Goal: Information Seeking & Learning: Obtain resource

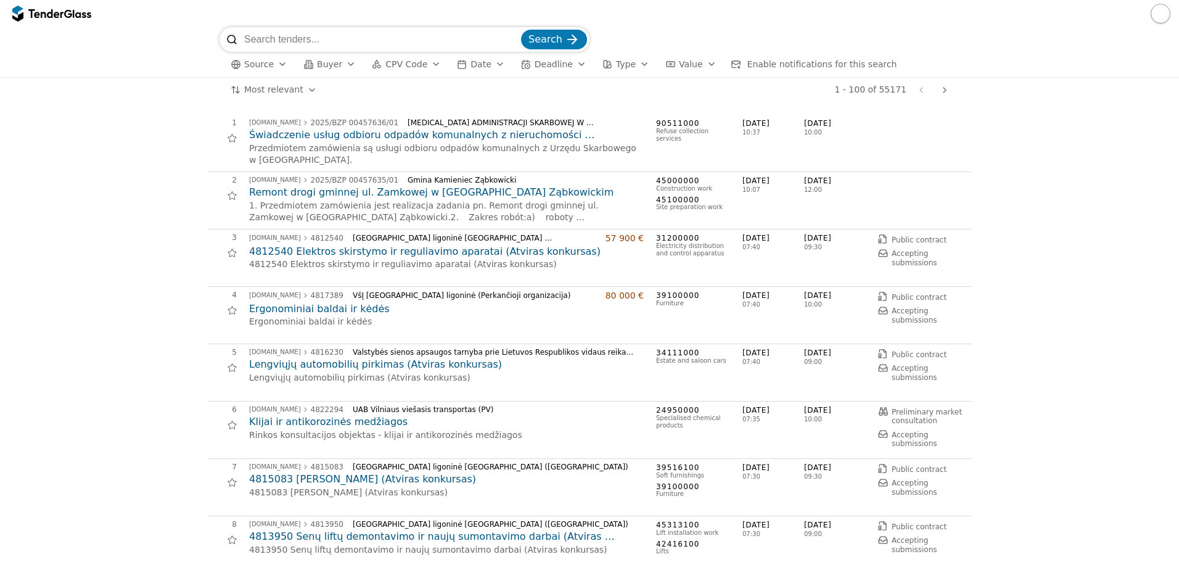
click at [238, 62] on div "button" at bounding box center [235, 64] width 35 height 35
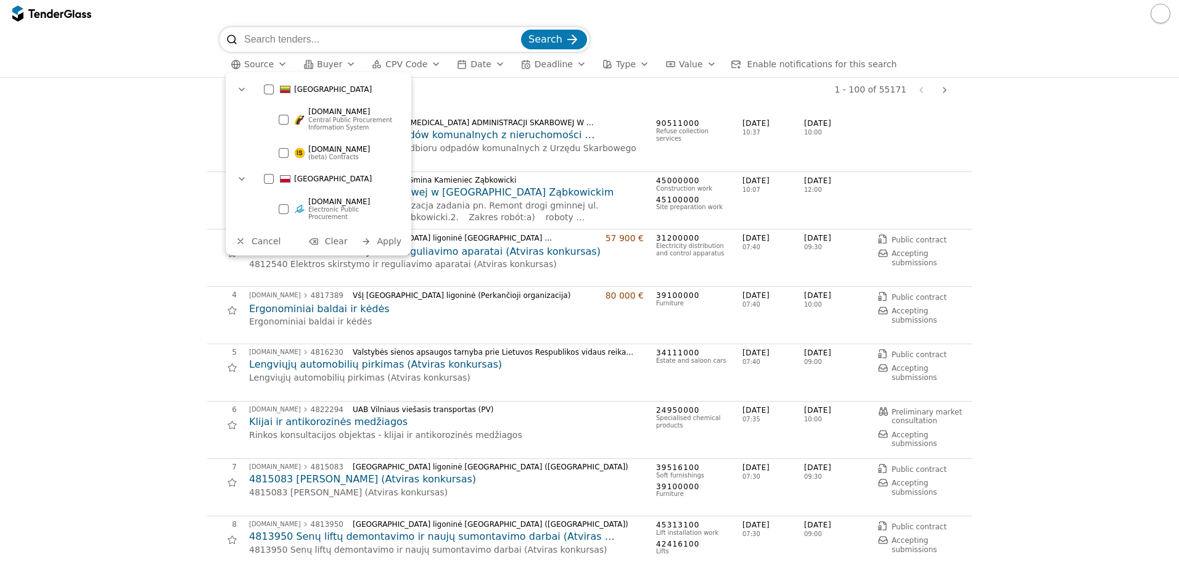
click at [265, 92] on div at bounding box center [269, 89] width 10 height 10
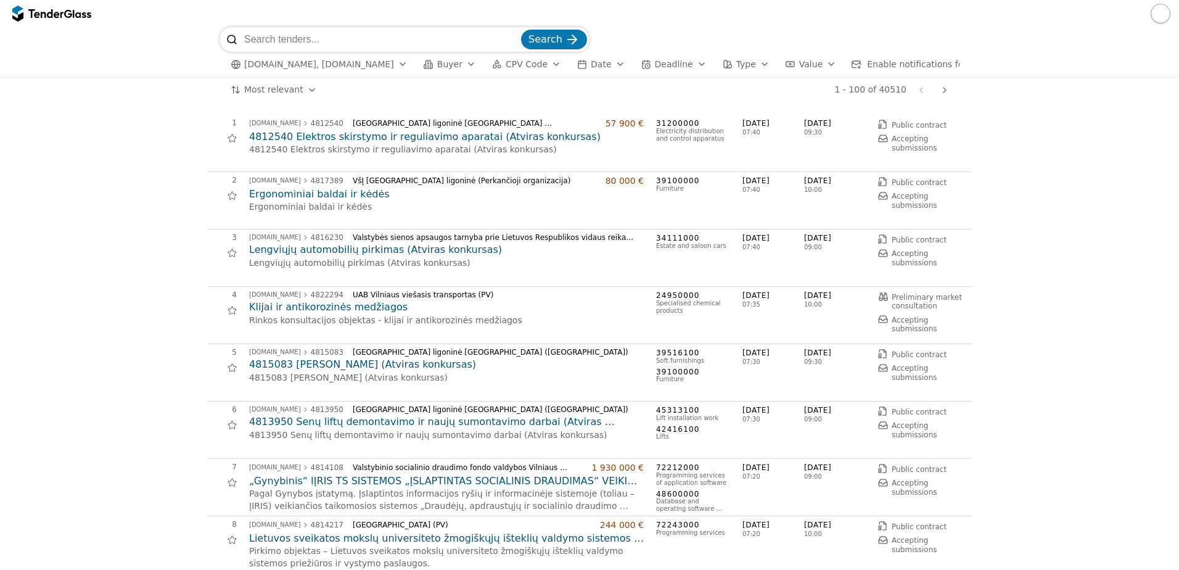
click at [341, 25] on div at bounding box center [589, 13] width 1179 height 27
click at [340, 31] on input "search" at bounding box center [381, 39] width 274 height 25
type input "microsoft"
click at [521, 30] on button "Search" at bounding box center [554, 40] width 66 height 20
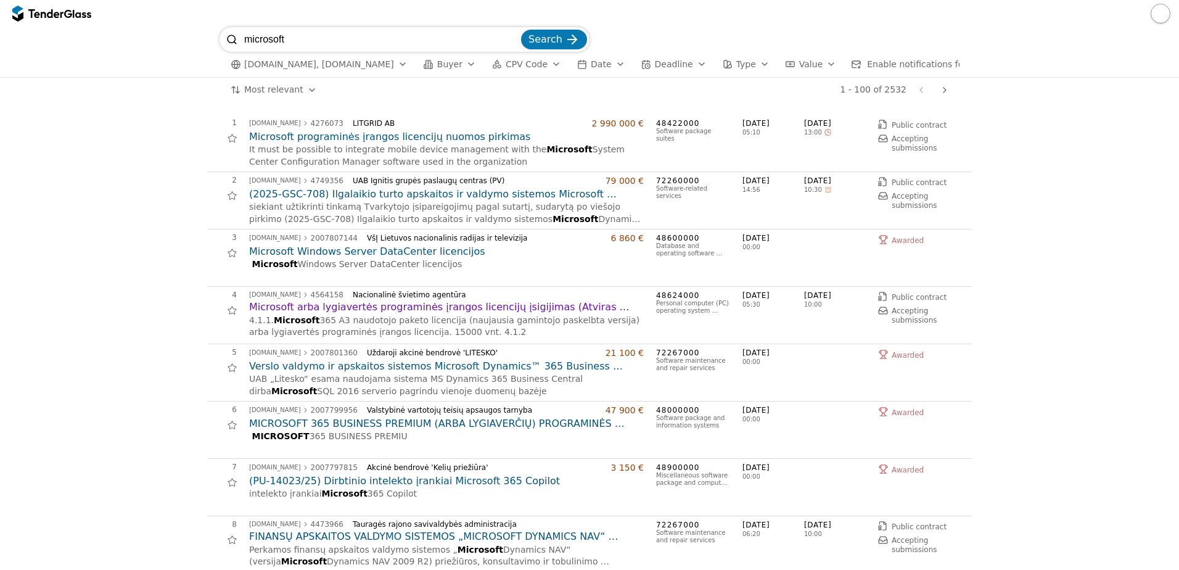
click at [349, 430] on h2 "MICROSOFT 365 BUSINESS PREMIUM (ARBA LYGIAVERČIŲ) PROGRAMINĖS ĮRANGOS LICENCIJŲ…" at bounding box center [446, 424] width 395 height 14
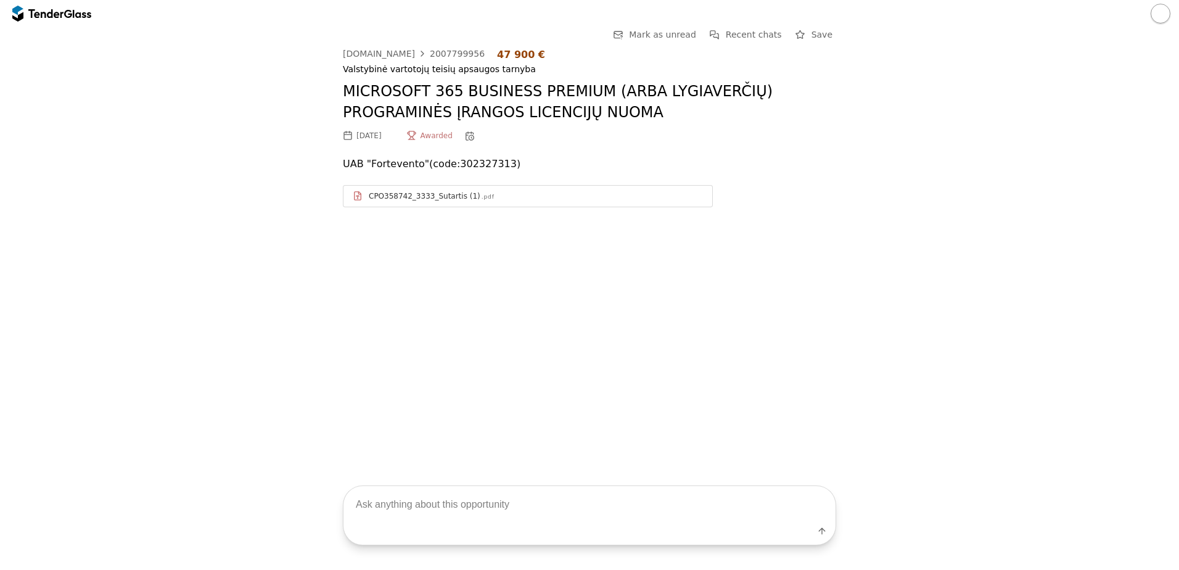
click at [386, 192] on div "CPO358742_3333_Sutartis (1)" at bounding box center [425, 196] width 112 height 10
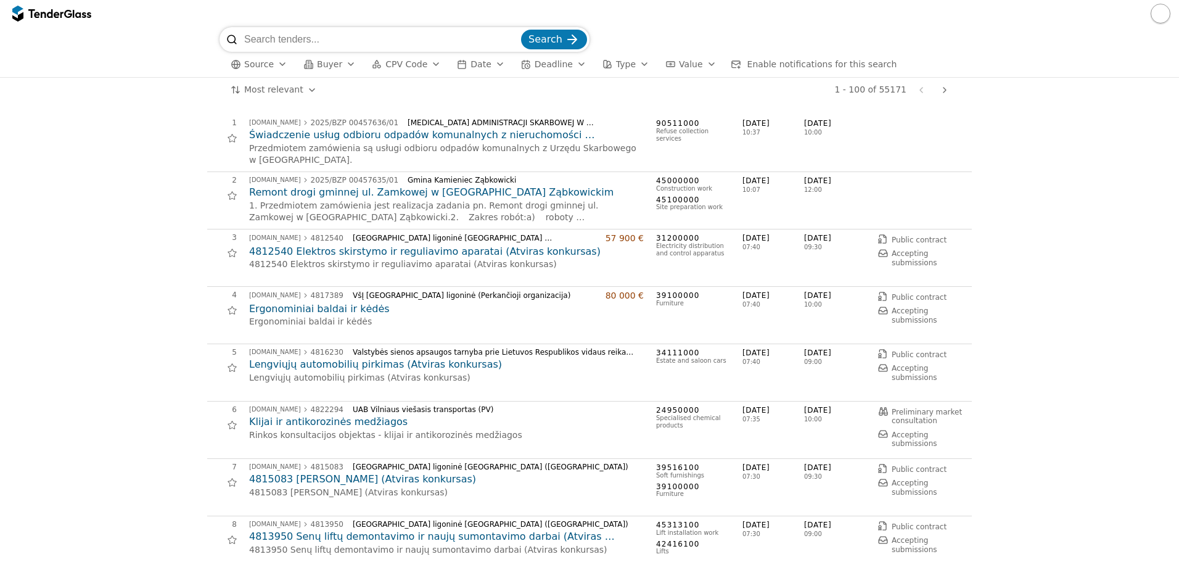
click at [493, 43] on input "search" at bounding box center [381, 39] width 274 height 25
paste input "Valstybės biudžeto, apskaitos ir mokėjimų sistemos licencijų naujinimas"
type input "Valstybės biudžeto, apskaitos ir mokėjimų sistemos licencijų naujinimas"
click at [521, 30] on button "Search" at bounding box center [554, 40] width 66 height 20
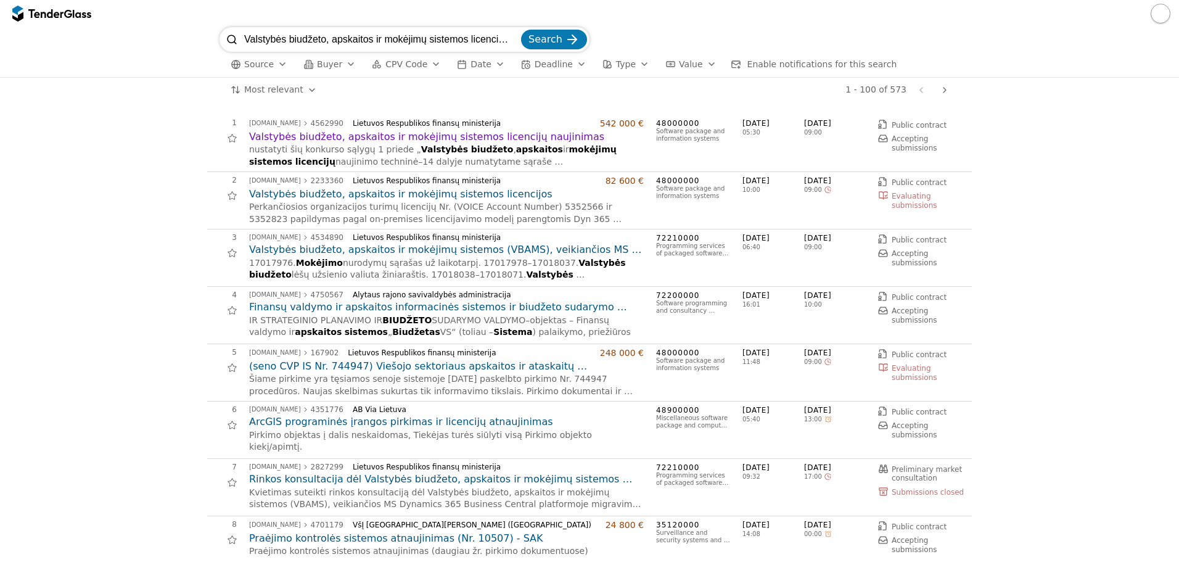
click at [405, 44] on input "Valstybės biudžeto, apskaitos ir mokėjimų sistemos licencijų naujinimas" at bounding box center [381, 39] width 274 height 25
click at [471, 130] on h2 "Valstybės biudžeto, apskaitos ir mokėjimų sistemos licencijų naujinimas" at bounding box center [446, 137] width 395 height 14
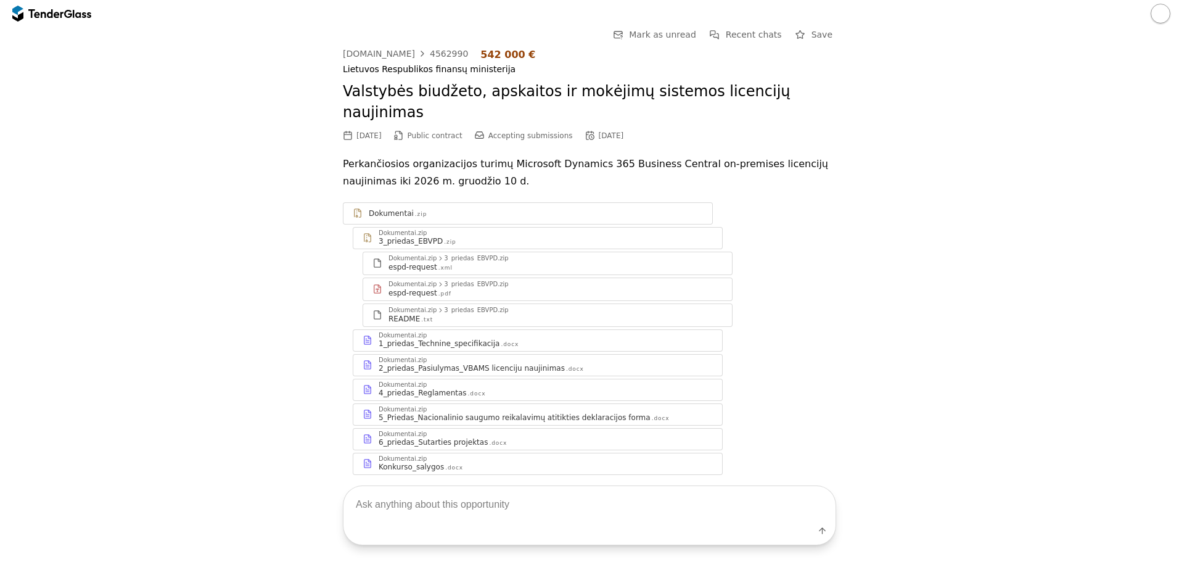
click at [430, 339] on div "1_priedas_Technine_specifikacija" at bounding box center [439, 344] width 121 height 10
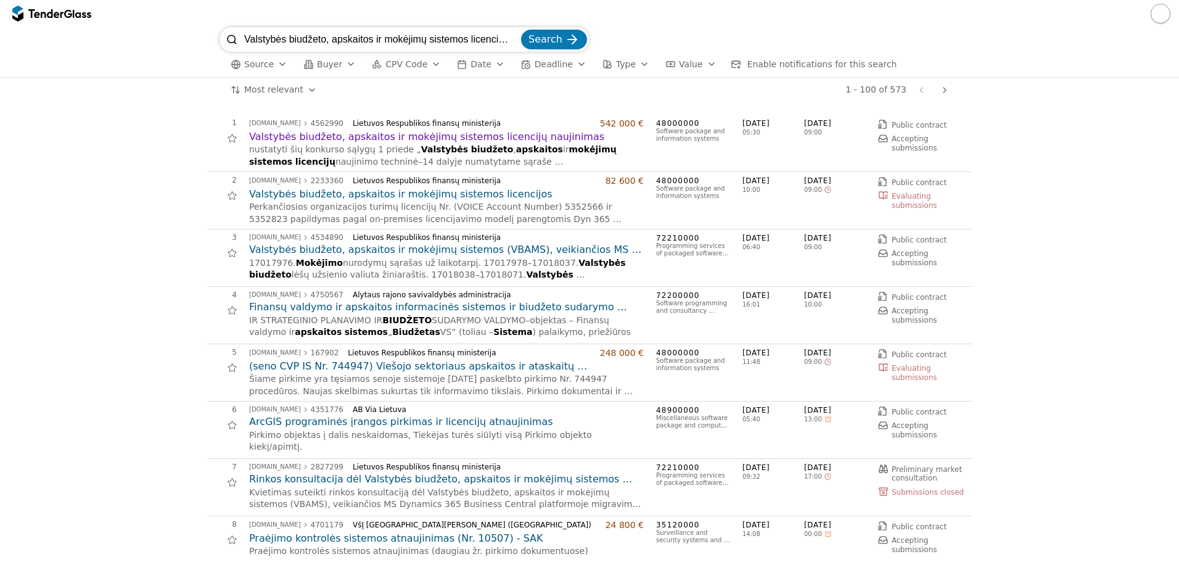
click at [284, 37] on input "Valstybės biudžeto, apskaitos ir mokėjimų sistemos licencijų naujinimas" at bounding box center [381, 39] width 274 height 25
paste input "4562990"
type input "4562990"
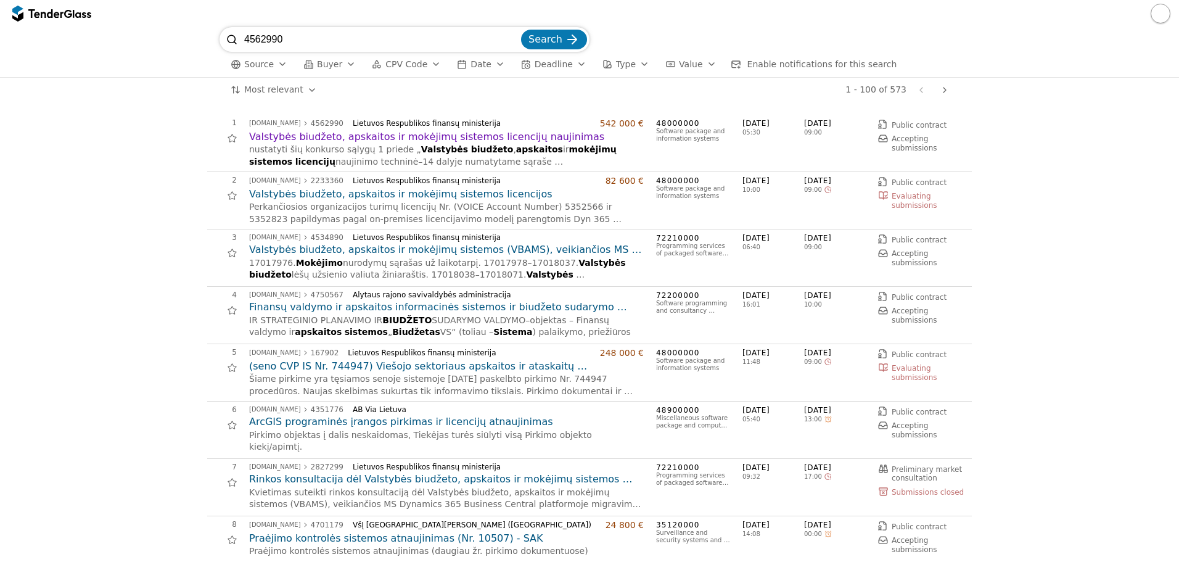
click at [521, 30] on button "Search" at bounding box center [554, 40] width 66 height 20
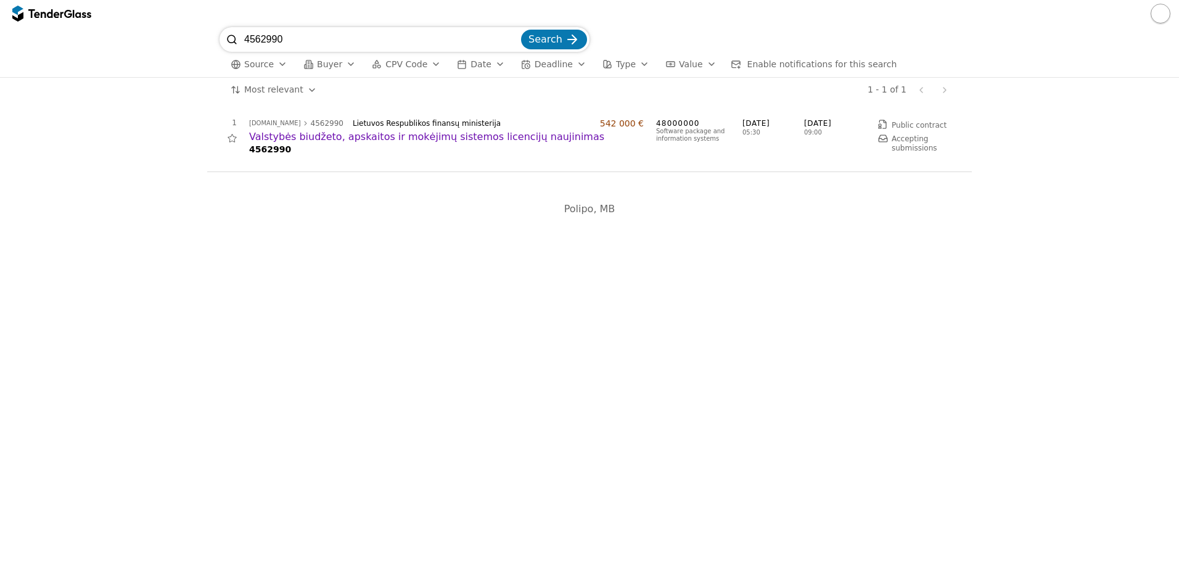
click at [398, 133] on h2 "Valstybės biudžeto, apskaitos ir mokėjimų sistemos licencijų naujinimas" at bounding box center [446, 137] width 395 height 14
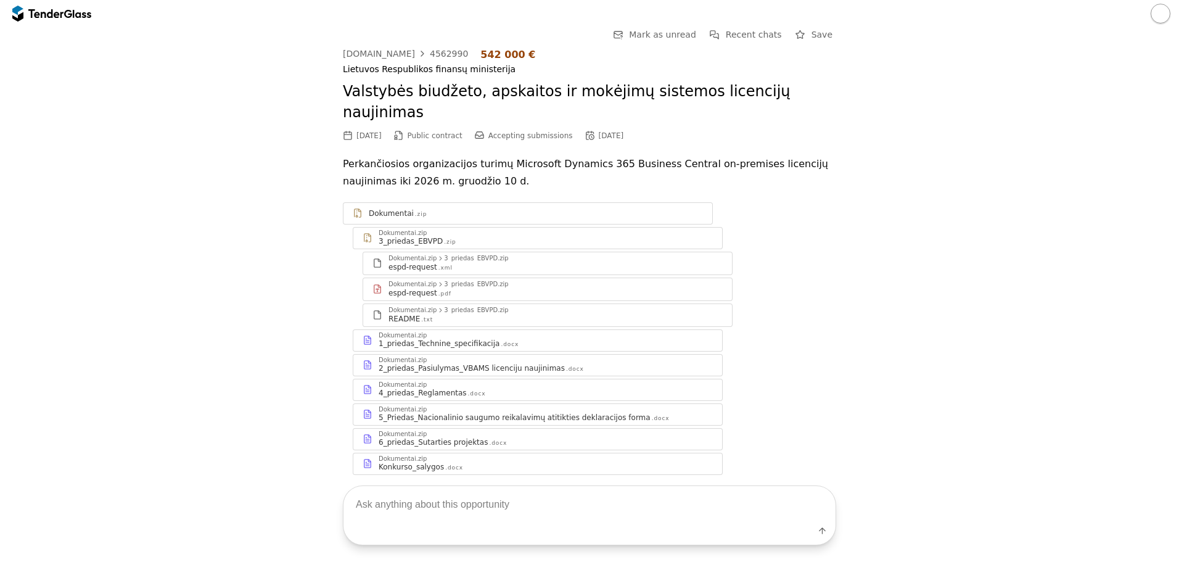
click at [451, 332] on div "Dokumentai.zip" at bounding box center [546, 335] width 334 height 6
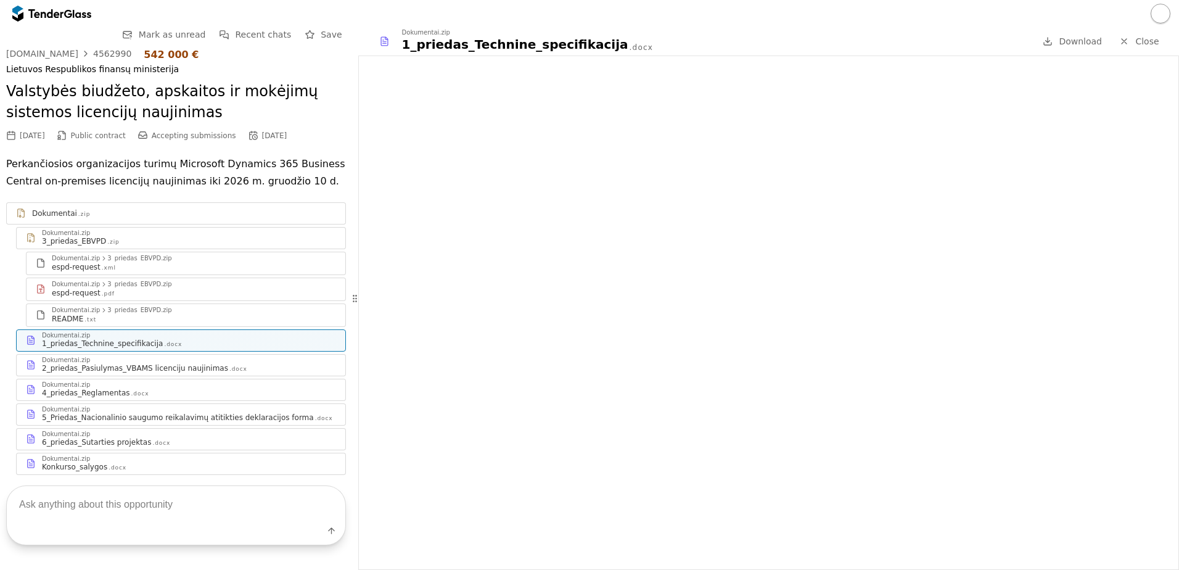
click at [1125, 43] on div at bounding box center [1124, 41] width 32 height 32
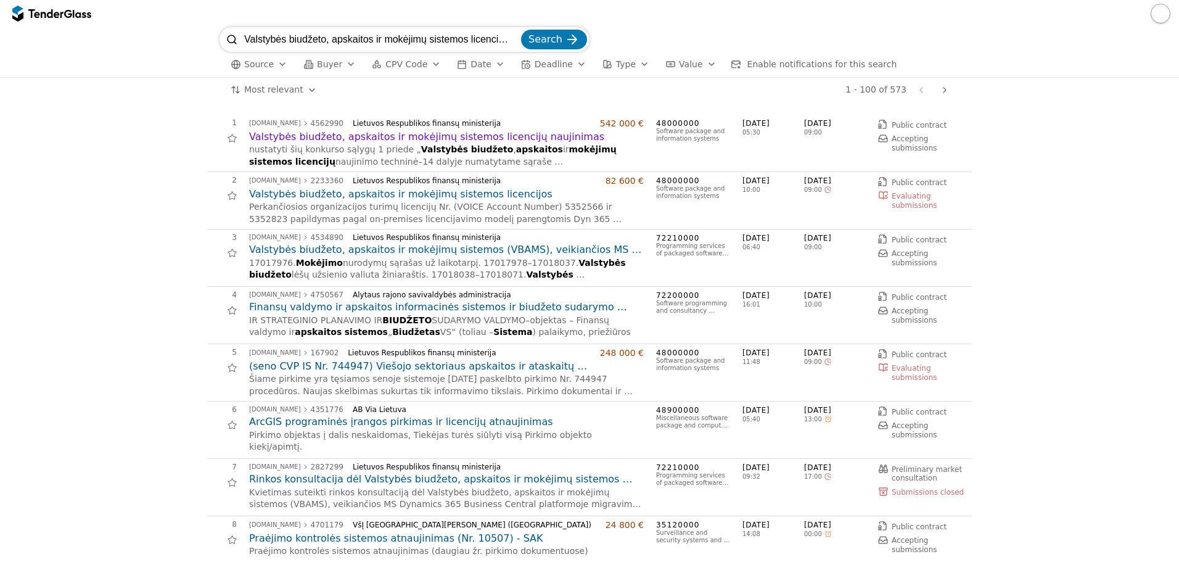
click at [368, 39] on input "Valstybės biudžeto, apskaitos ir mokėjimų sistemos licencijų naujinimas" at bounding box center [381, 39] width 274 height 25
paste input "Pirkimas: Multimedijos kūrimo programinės įrangos (Adobe Creative Cloud) metini…"
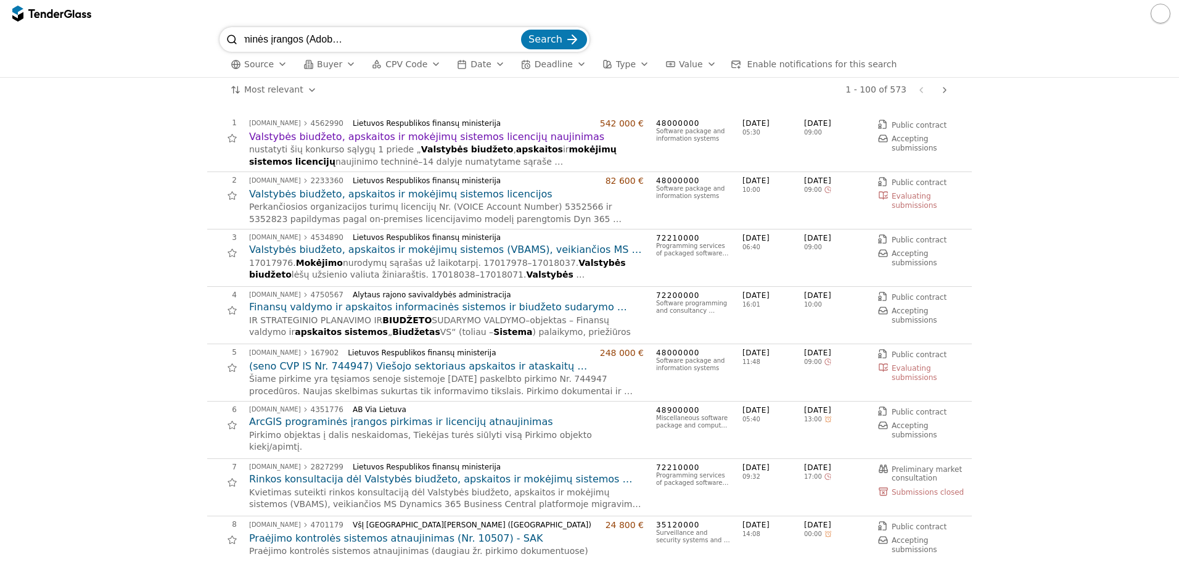
type input "Pirkimas: Multimedijos kūrimo programinės įrangos (Adobe Creative Cloud) metini…"
click at [521, 30] on button "Search" at bounding box center [554, 40] width 66 height 20
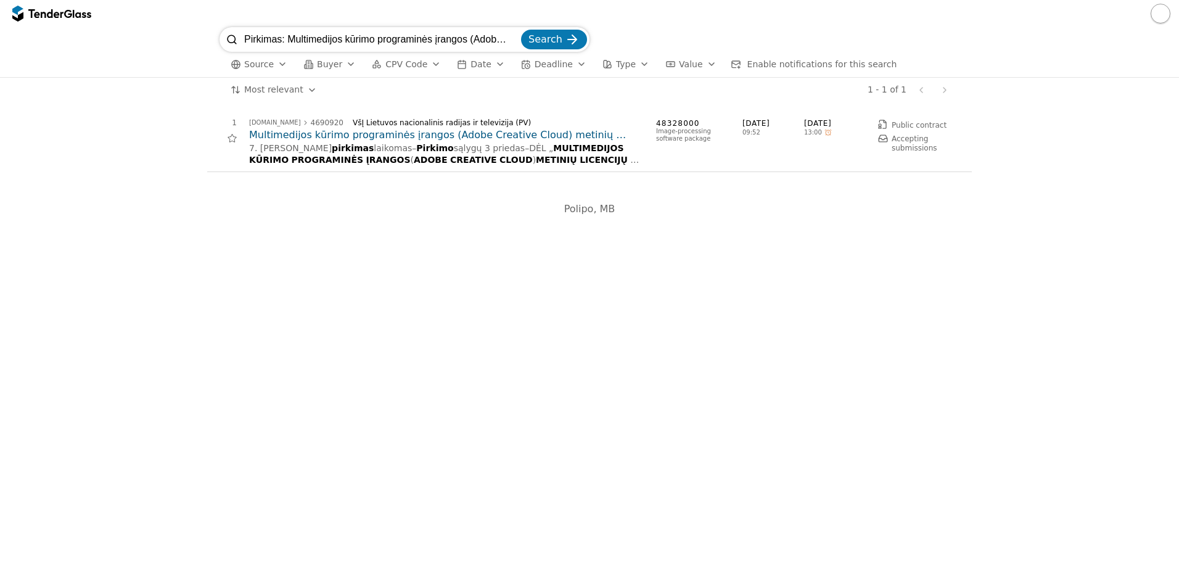
click at [371, 134] on h2 "Multimedijos kūrimo programinės įrangos (Adobe Creative Cloud) metinių licencij…" at bounding box center [446, 135] width 395 height 14
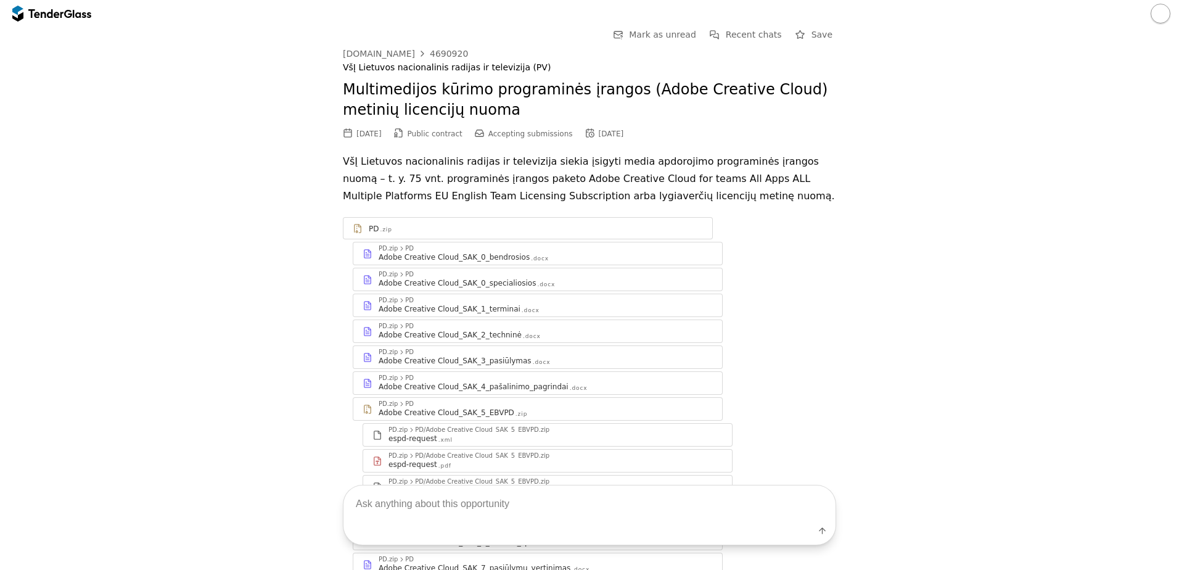
scroll to position [135, 0]
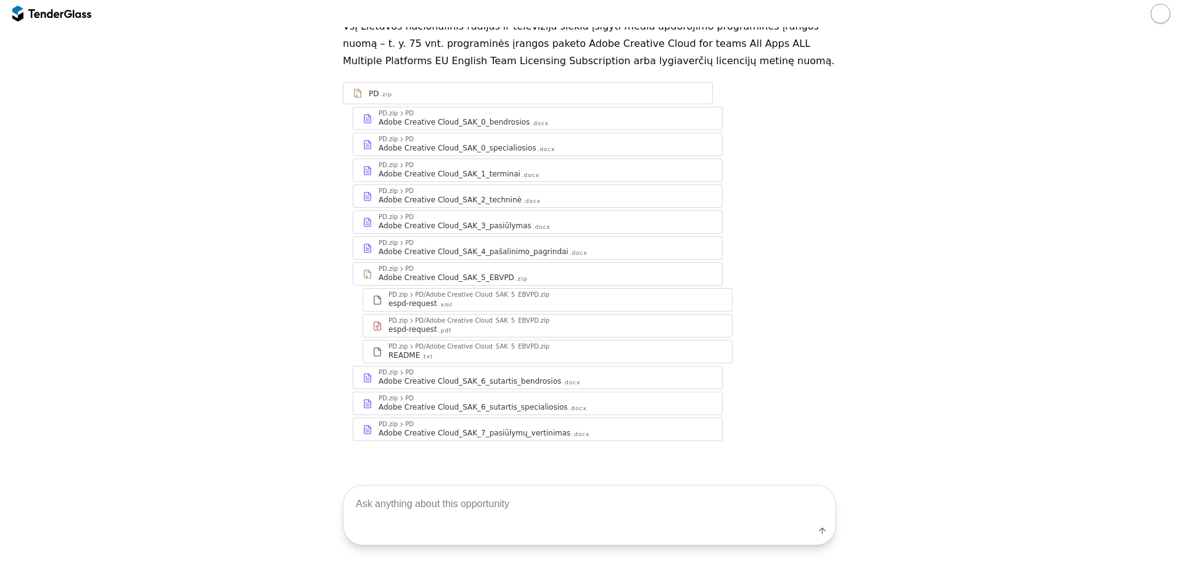
click at [458, 199] on div "Adobe Creative Cloud_SAK_2_techninė" at bounding box center [450, 200] width 143 height 10
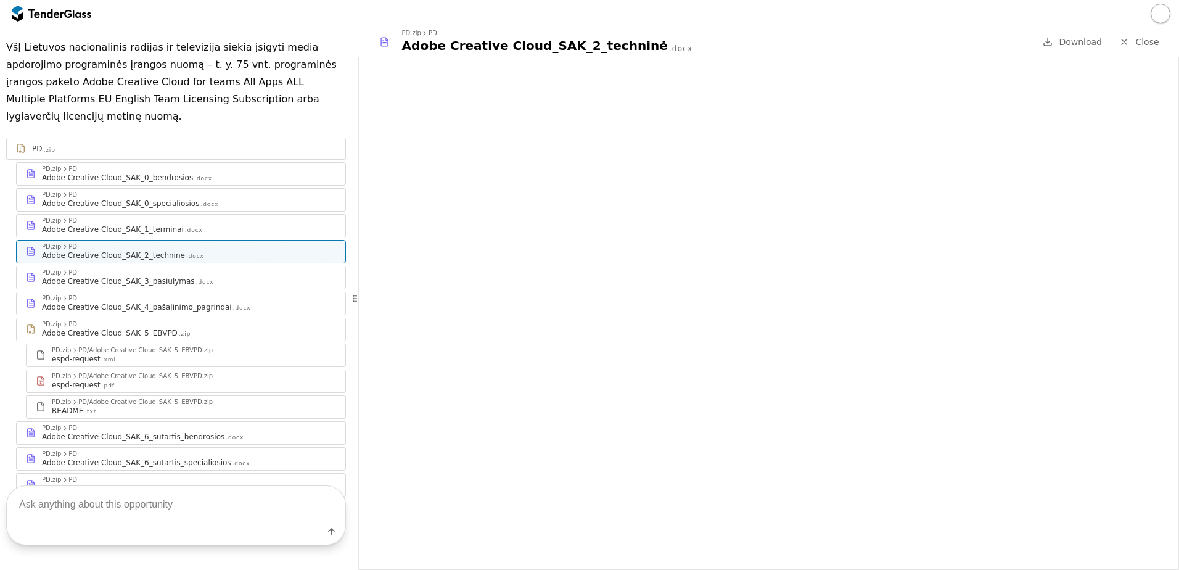
click at [240, 266] on div "PD.zip PD Adobe Creative Cloud_SAK_3_pasiūlymas .docx" at bounding box center [181, 277] width 329 height 22
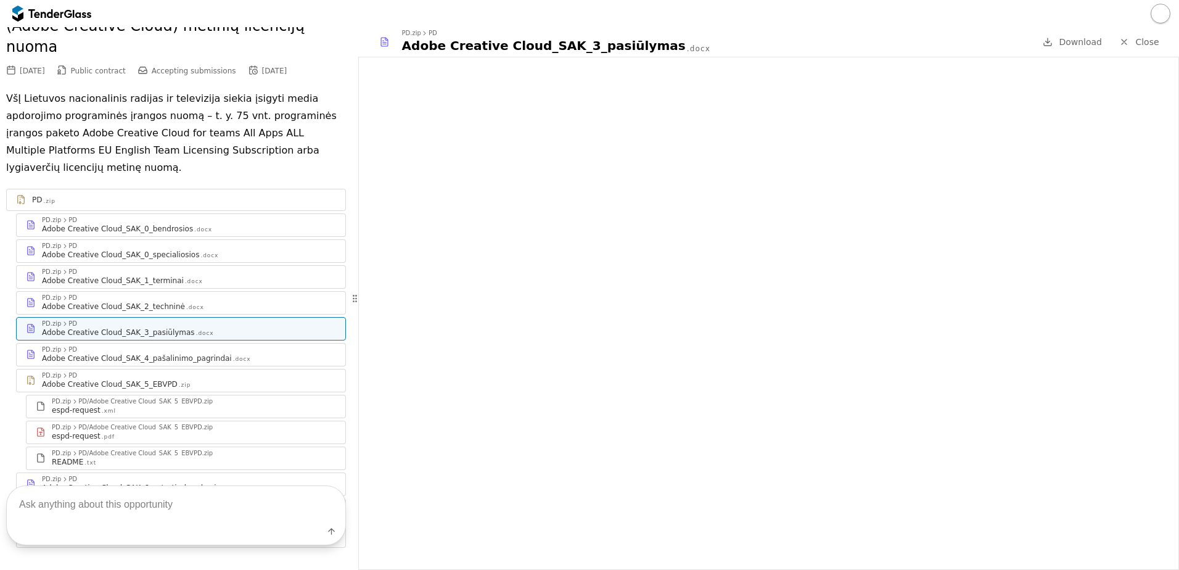
scroll to position [152, 0]
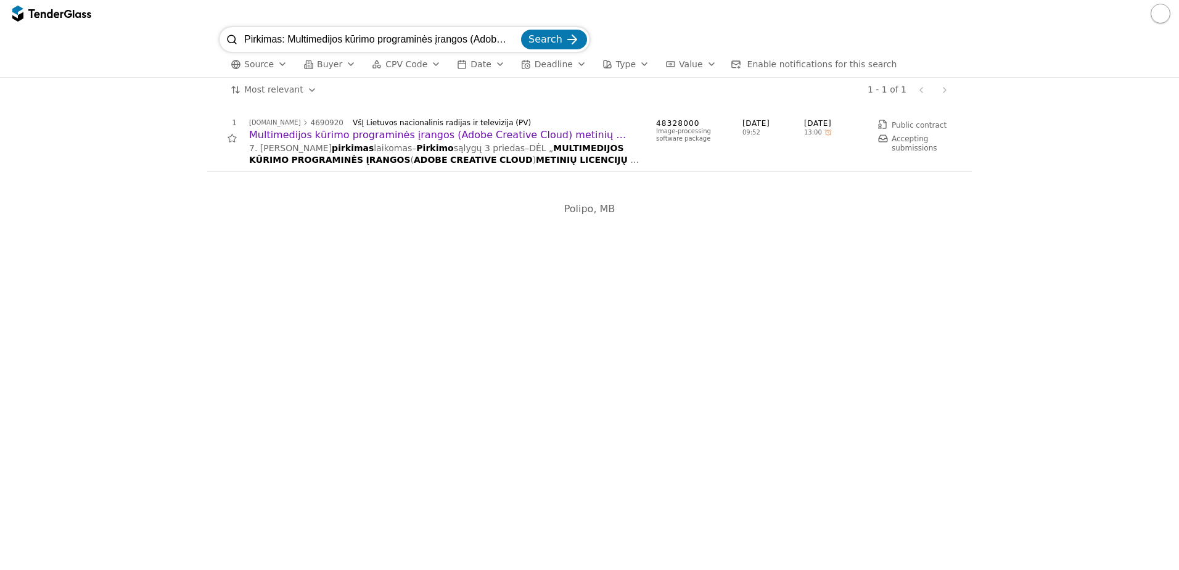
click at [481, 43] on input "Pirkimas: Multimedijos kūrimo programinės įrangos (Adobe Creative Cloud) metini…" at bounding box center [381, 39] width 274 height 25
type input "programinės įrangos nuoma"
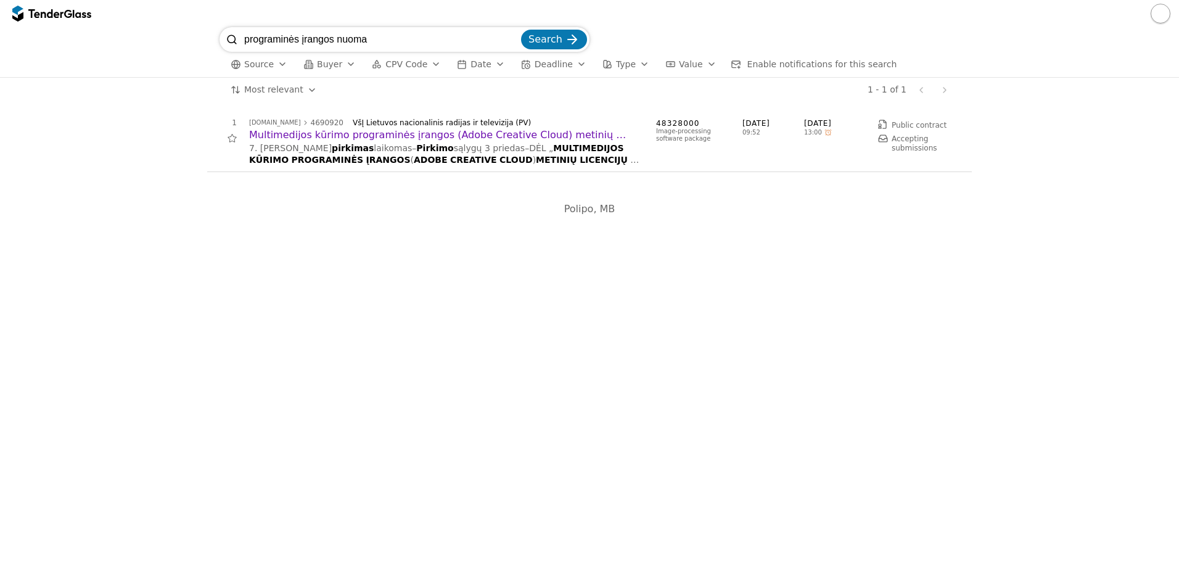
click at [521, 30] on button "Search" at bounding box center [554, 40] width 66 height 20
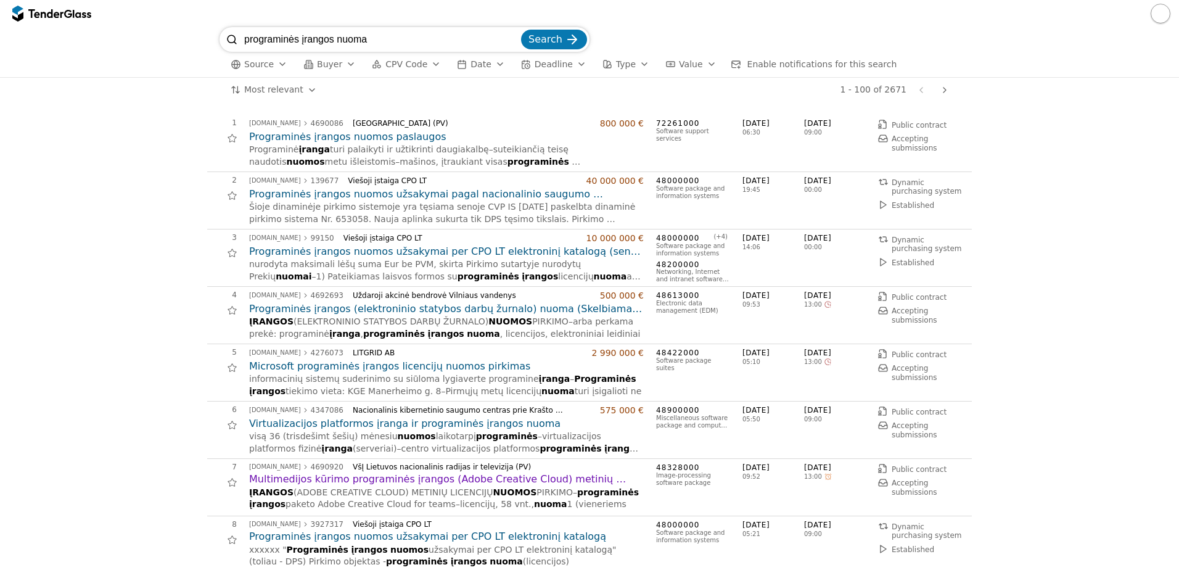
click at [540, 67] on span "Deadline" at bounding box center [554, 64] width 38 height 10
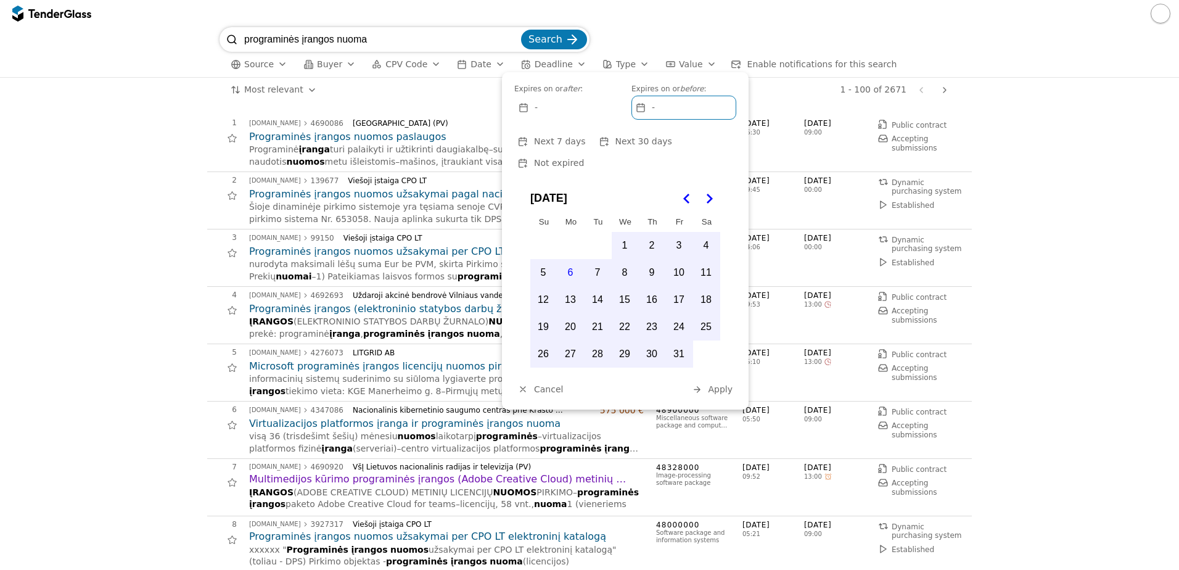
click at [540, 67] on span "Deadline" at bounding box center [554, 64] width 38 height 10
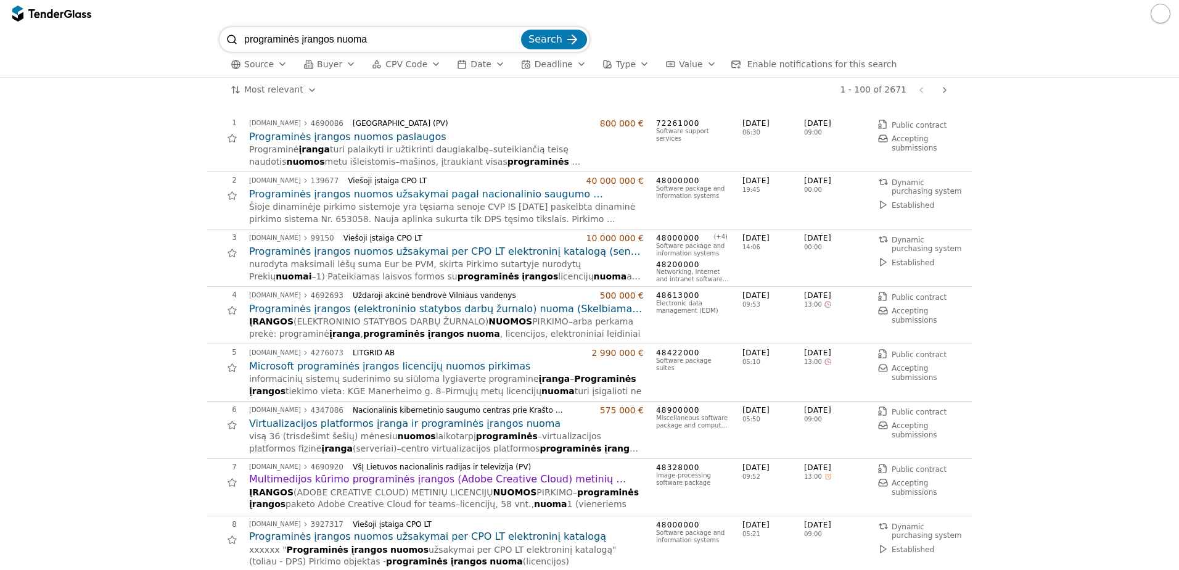
click at [448, 66] on div "button" at bounding box center [462, 64] width 35 height 35
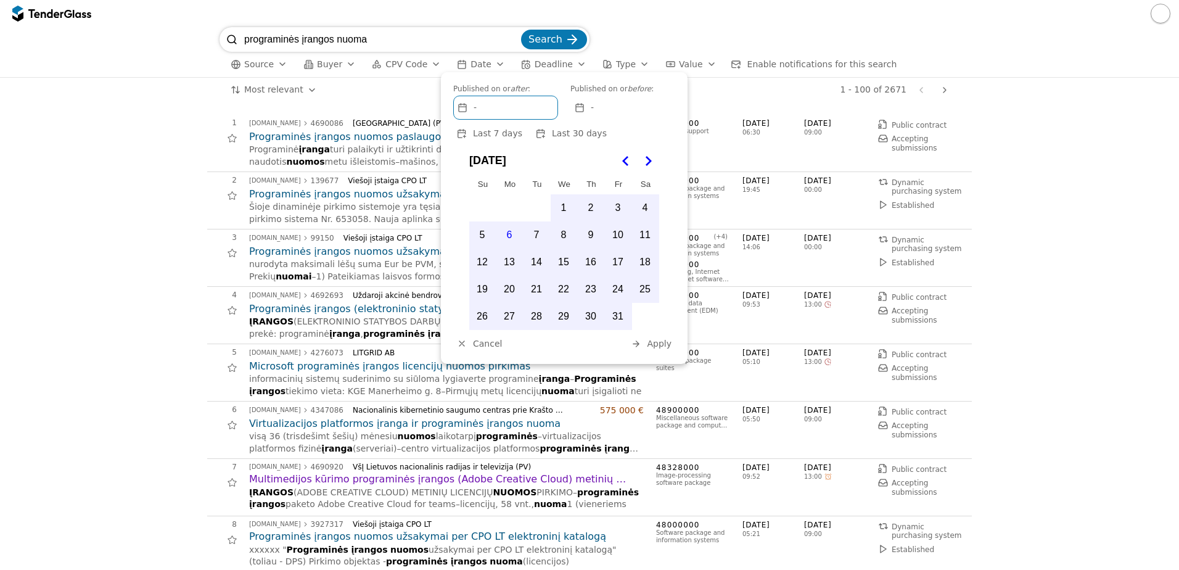
click at [448, 65] on div "button" at bounding box center [462, 64] width 35 height 35
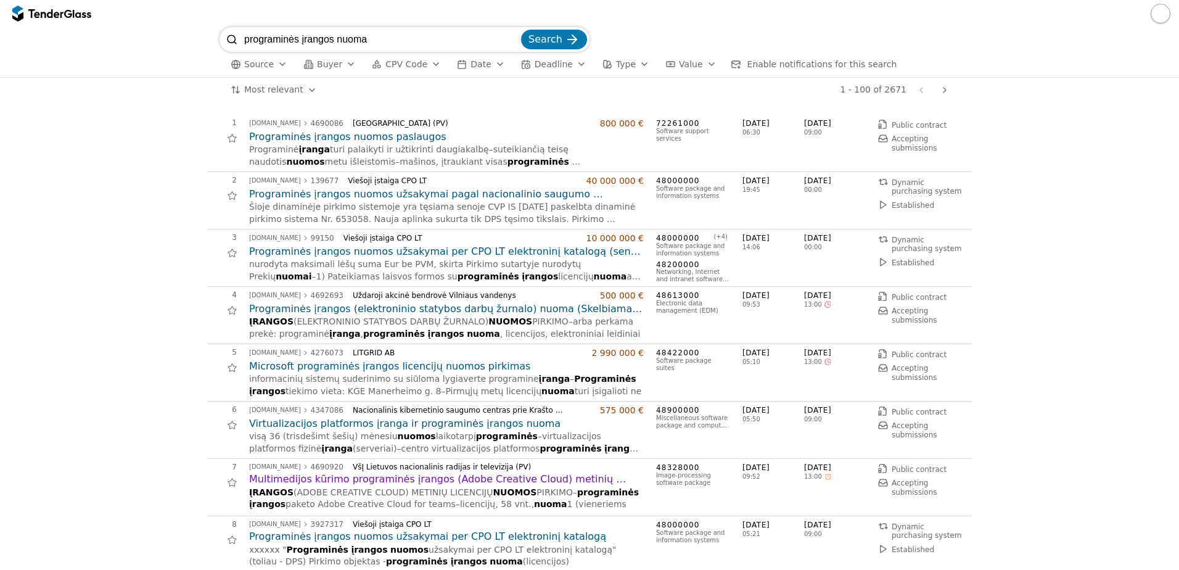
click at [400, 131] on h2 "Programinės įrangos nuomos paslaugos" at bounding box center [446, 137] width 395 height 14
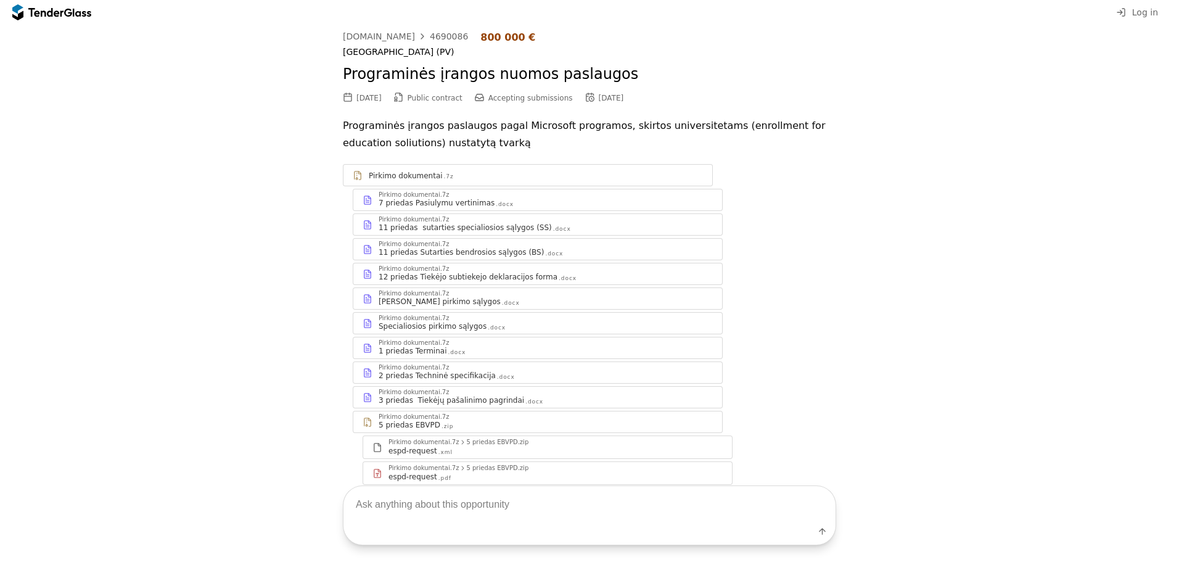
drag, startPoint x: 547, startPoint y: 314, endPoint x: 546, endPoint y: 306, distance: 7.4
click at [547, 314] on div "Pirkimo dokumentai.7z Specialiosios pirkimo sąlygos .docx" at bounding box center [537, 323] width 369 height 21
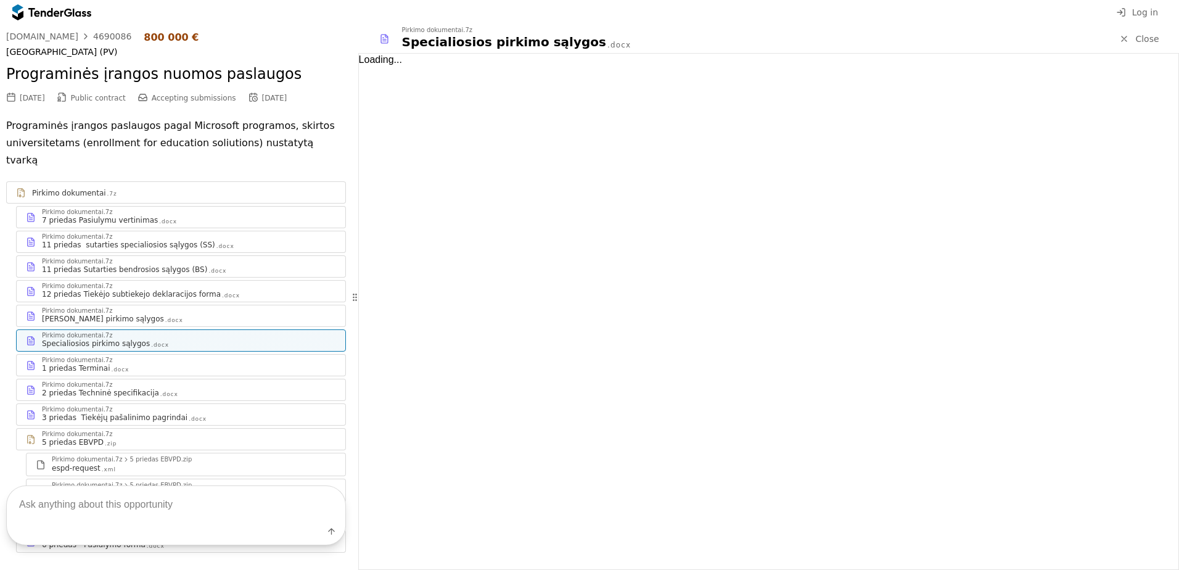
click at [203, 332] on div "Pirkimo dokumentai.7z" at bounding box center [189, 335] width 294 height 6
click at [178, 363] on div "1 priedas Terminai .docx" at bounding box center [189, 368] width 294 height 10
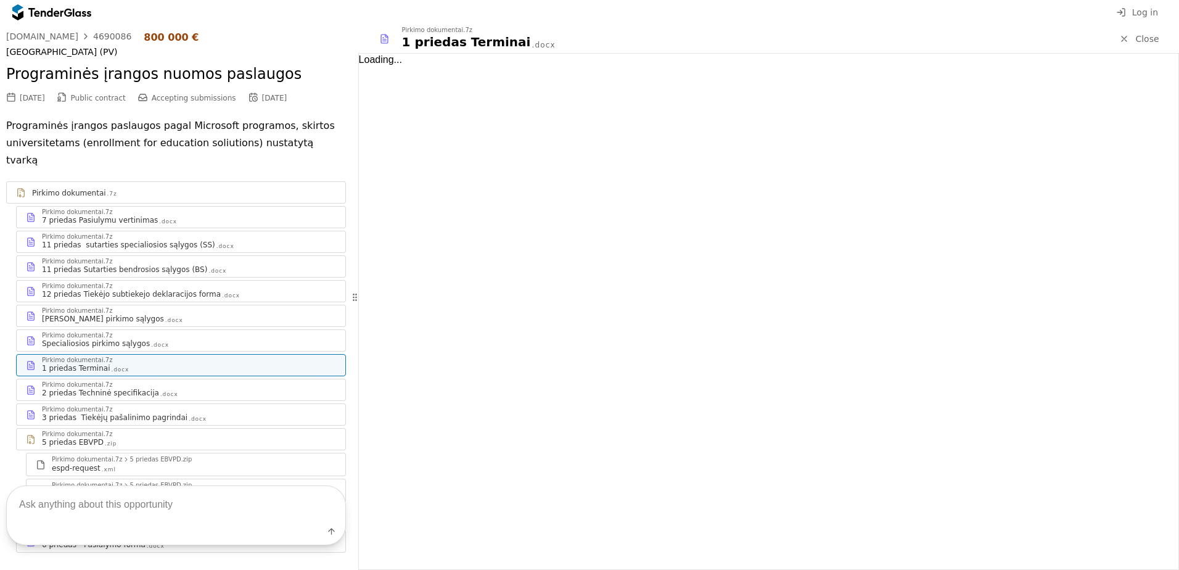
click at [190, 330] on div "Pirkimo dokumentai.7z Specialiosios pirkimo sąlygos .docx" at bounding box center [181, 340] width 329 height 21
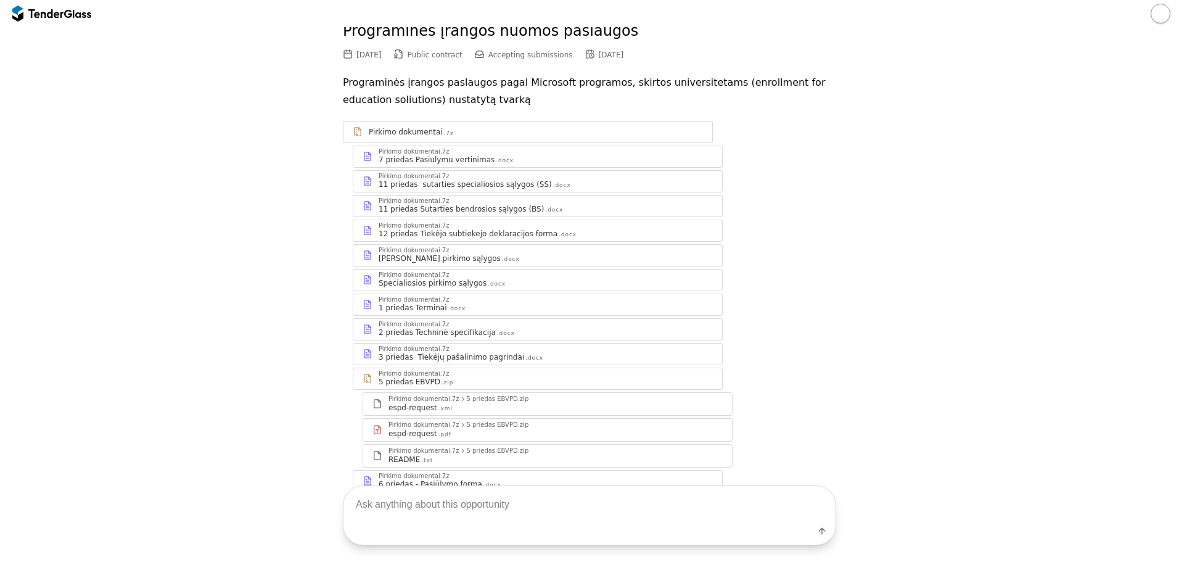
scroll to position [111, 0]
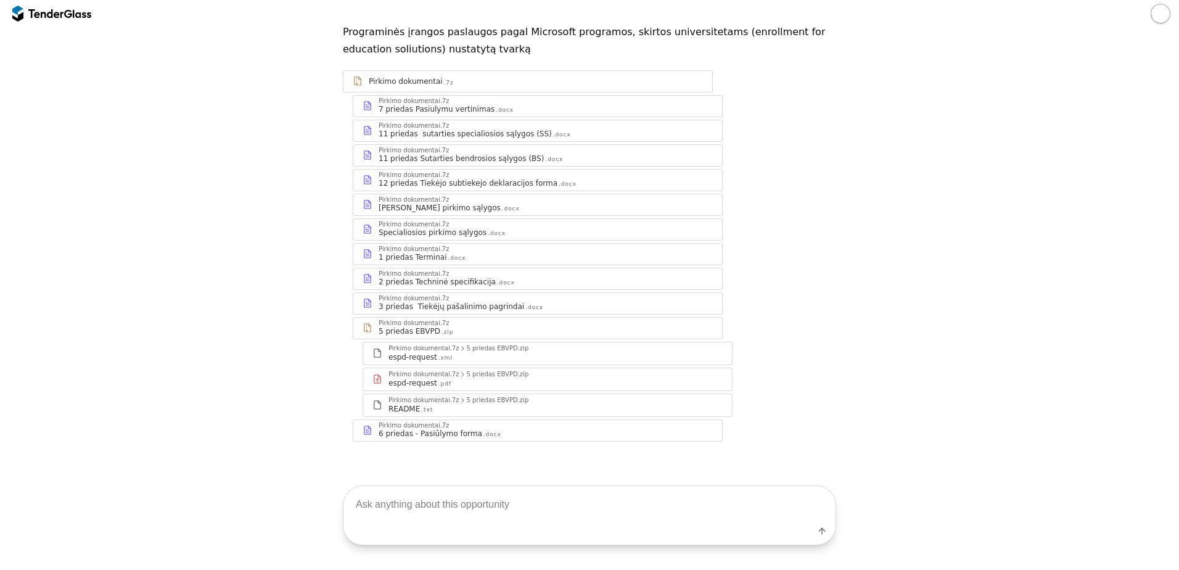
click at [543, 435] on div "6 priedas - Pasiūlymo forma .docx" at bounding box center [546, 434] width 334 height 10
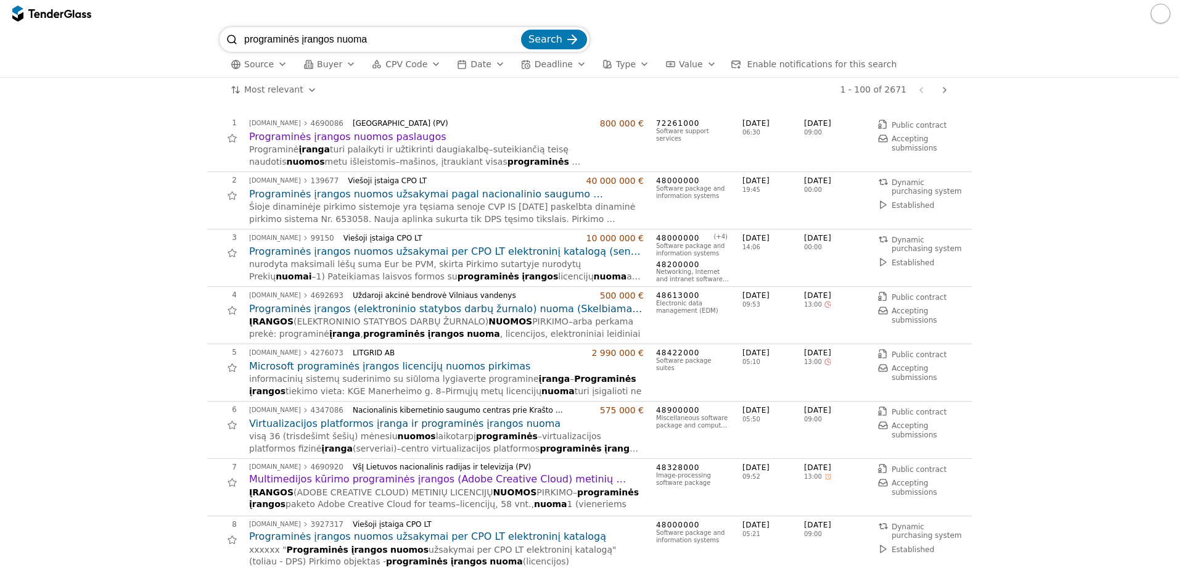
click at [412, 41] on input "programinės įrangos nuoma" at bounding box center [381, 39] width 274 height 25
click at [412, 42] on input "programinės įrangos nuoma" at bounding box center [381, 39] width 274 height 25
paste input "licencijų"
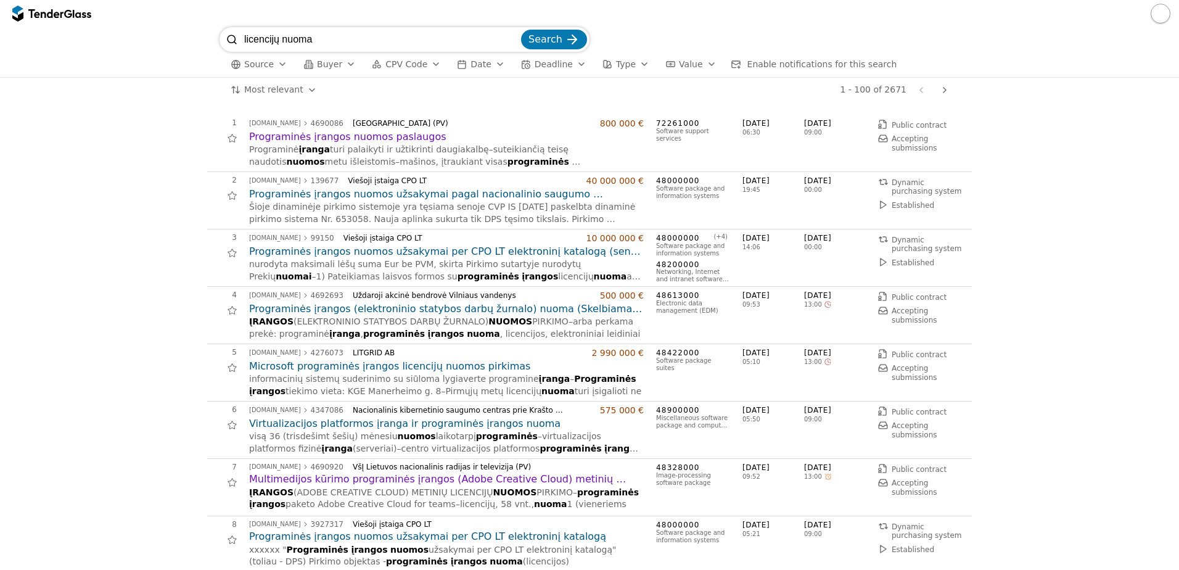
type input "licencijų nuoma"
click at [521, 30] on button "Search" at bounding box center [554, 40] width 66 height 20
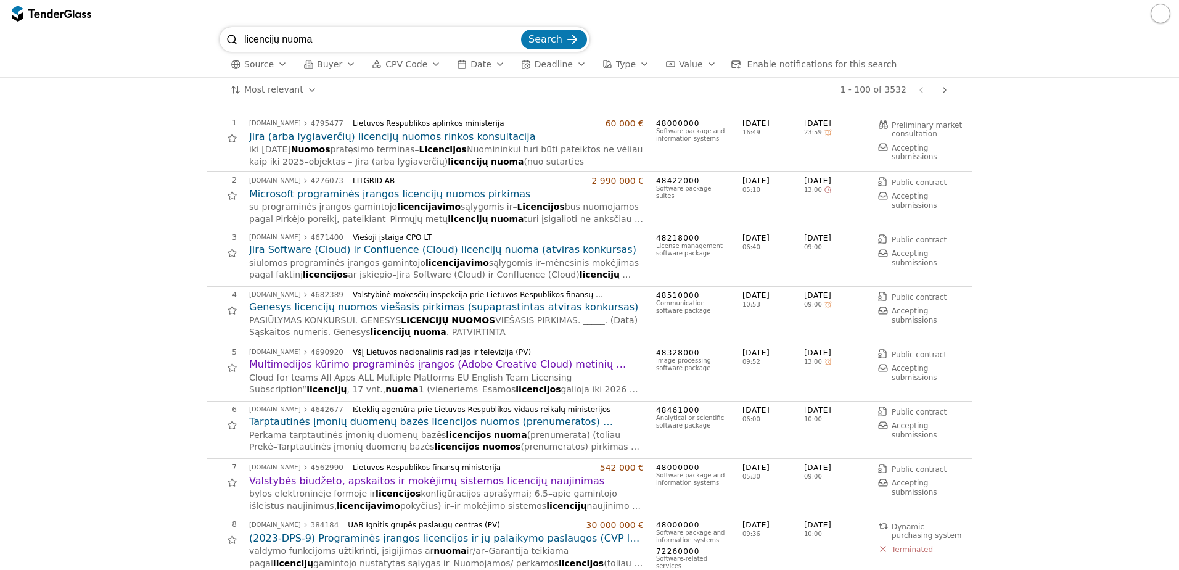
click at [319, 26] on div at bounding box center [589, 13] width 1179 height 27
click at [326, 55] on div "Source Buyer CPV Code Date Deadline Type Value Enable notifications for this se…" at bounding box center [590, 64] width 740 height 25
click at [324, 55] on div "Source Buyer CPV Code Date Deadline Type Value Enable notifications for this se…" at bounding box center [590, 64] width 740 height 25
drag, startPoint x: 324, startPoint y: 55, endPoint x: 322, endPoint y: 34, distance: 21.7
click at [322, 34] on input "licencijų nuoma" at bounding box center [381, 39] width 274 height 25
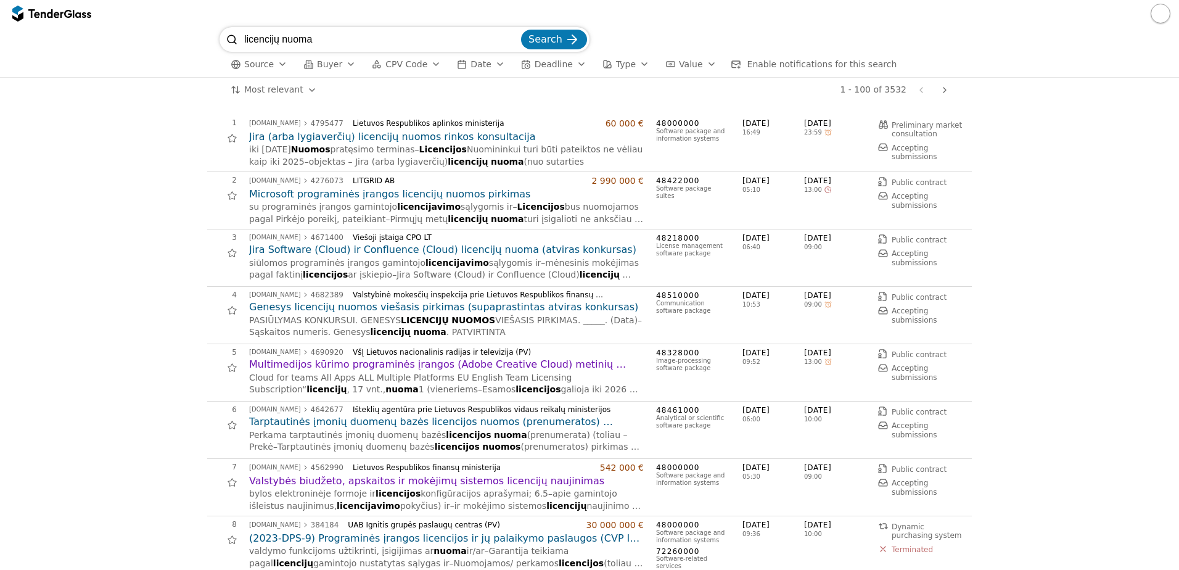
click at [322, 34] on input "licencijų nuoma" at bounding box center [381, 39] width 274 height 25
paste input "prenumerat"
type input "licencijų prenumerata"
click at [521, 30] on button "Search" at bounding box center [554, 40] width 66 height 20
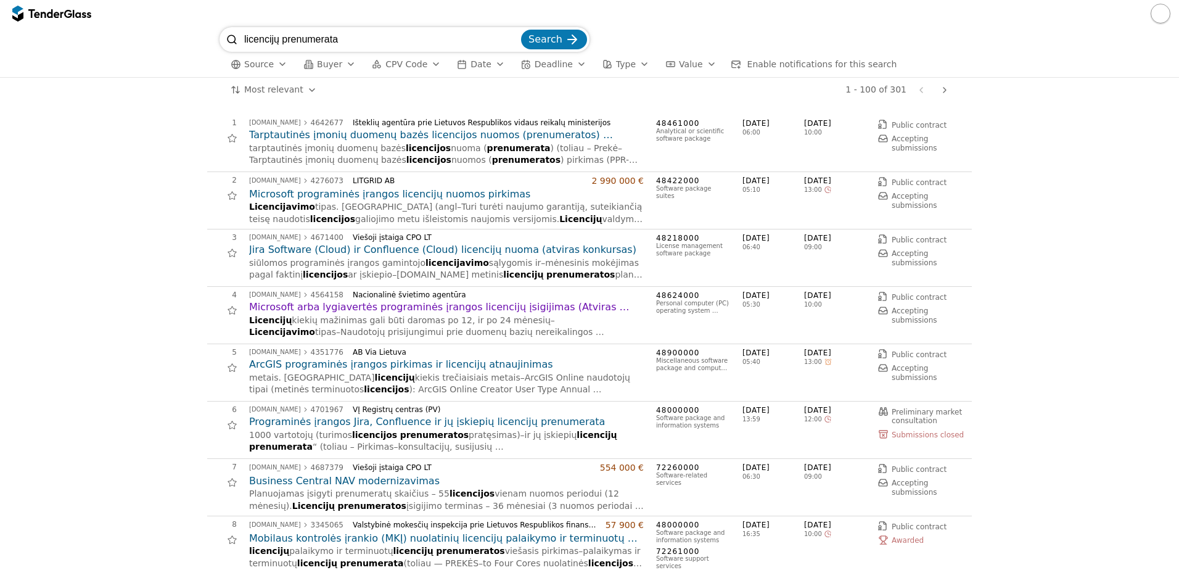
click at [313, 38] on input "licencijų prenumerata" at bounding box center [381, 39] width 274 height 25
paste input "programinės įrangos"
type input "programinės įrangos prenumerata"
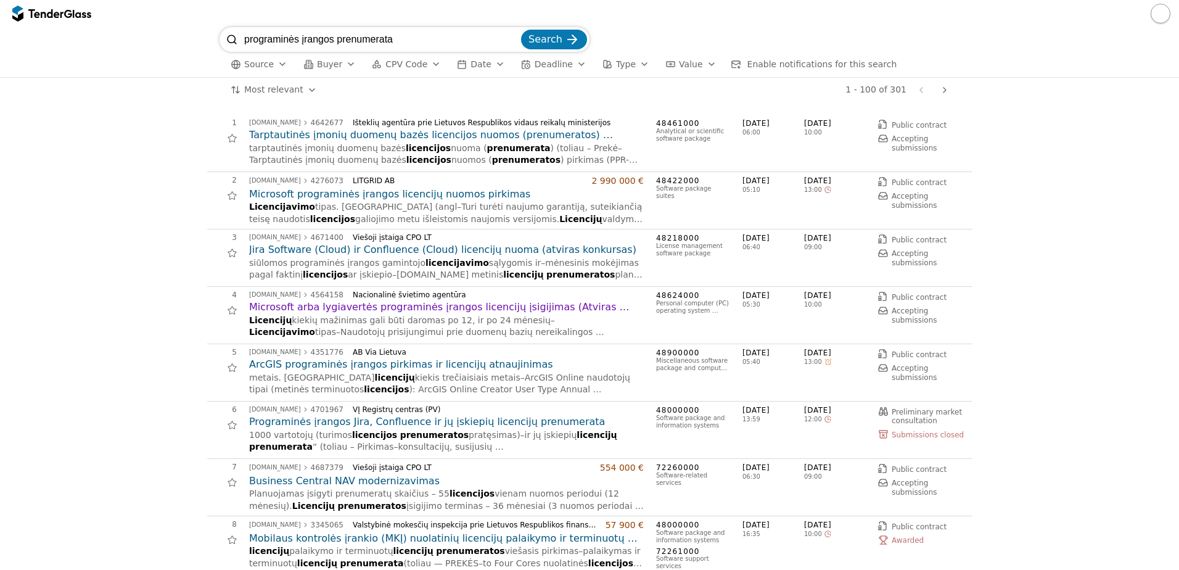
click at [521, 30] on button "Search" at bounding box center [554, 40] width 66 height 20
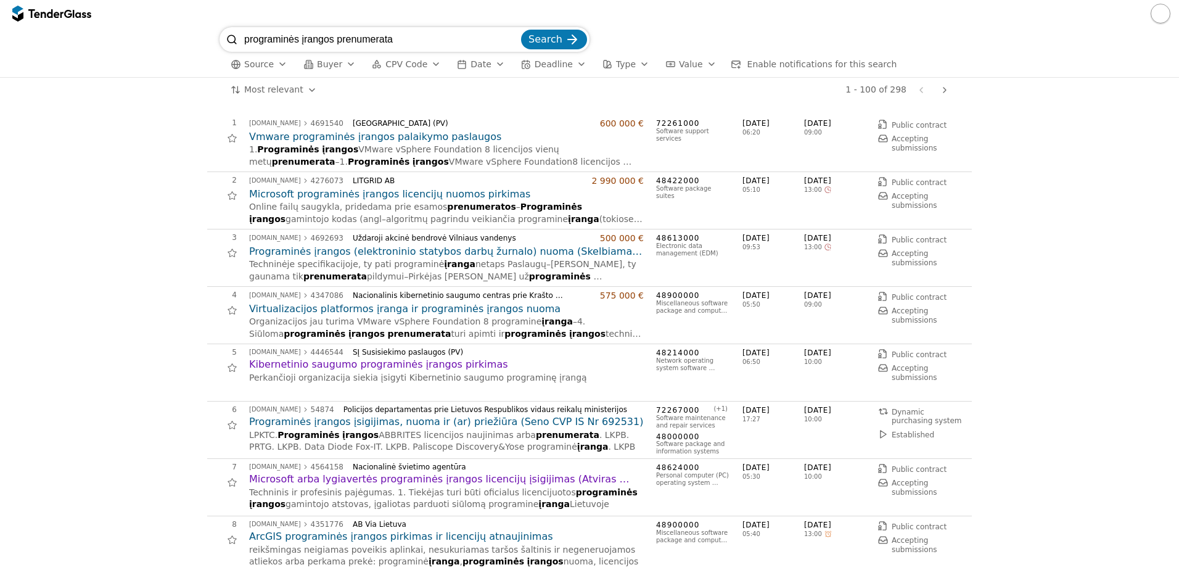
click at [393, 30] on input "programinės įrangos prenumerata" at bounding box center [381, 39] width 274 height 25
paste input "30362-2"
type input "30362-2"
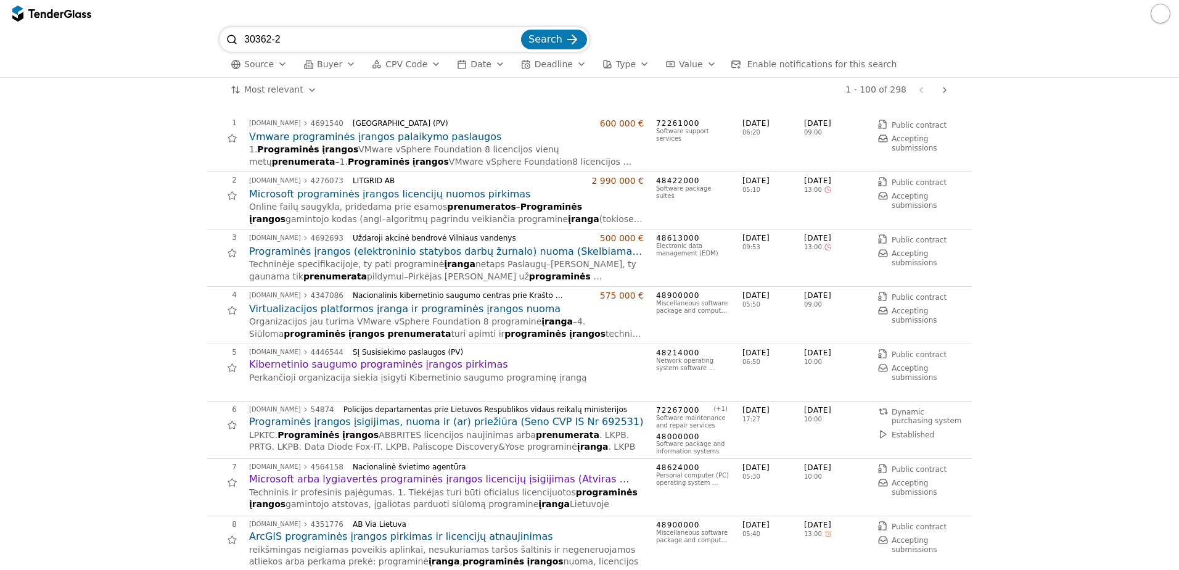
click at [521, 30] on button "Search" at bounding box center [554, 40] width 66 height 20
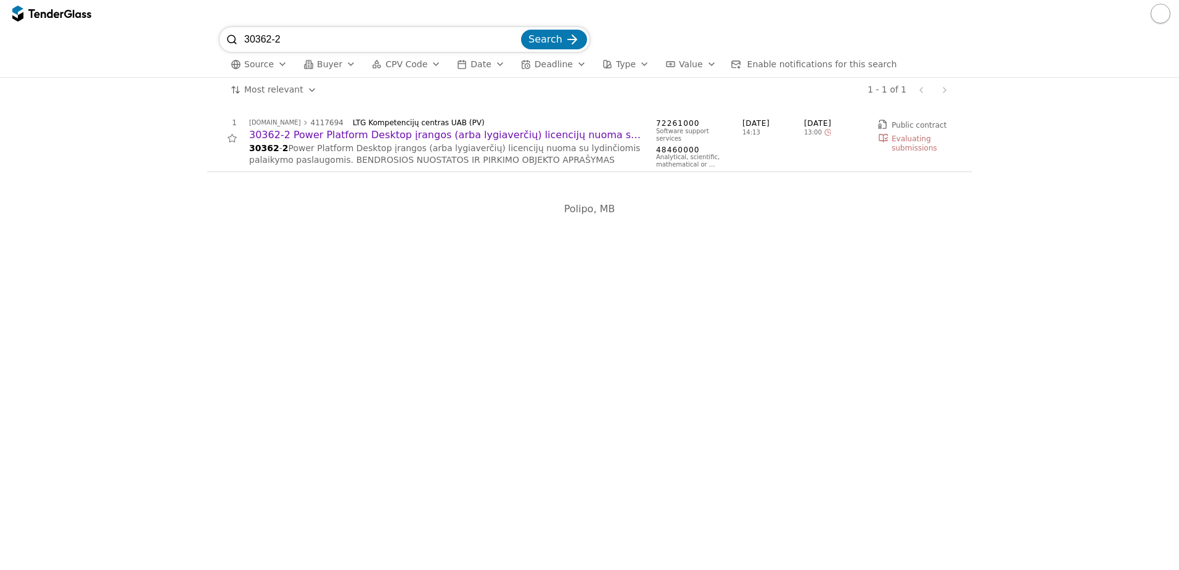
click at [407, 135] on h2 "30362-2 Power Platform Desktop įrangos (arba lygiaverčių) licencijų nuoma su ly…" at bounding box center [446, 135] width 395 height 14
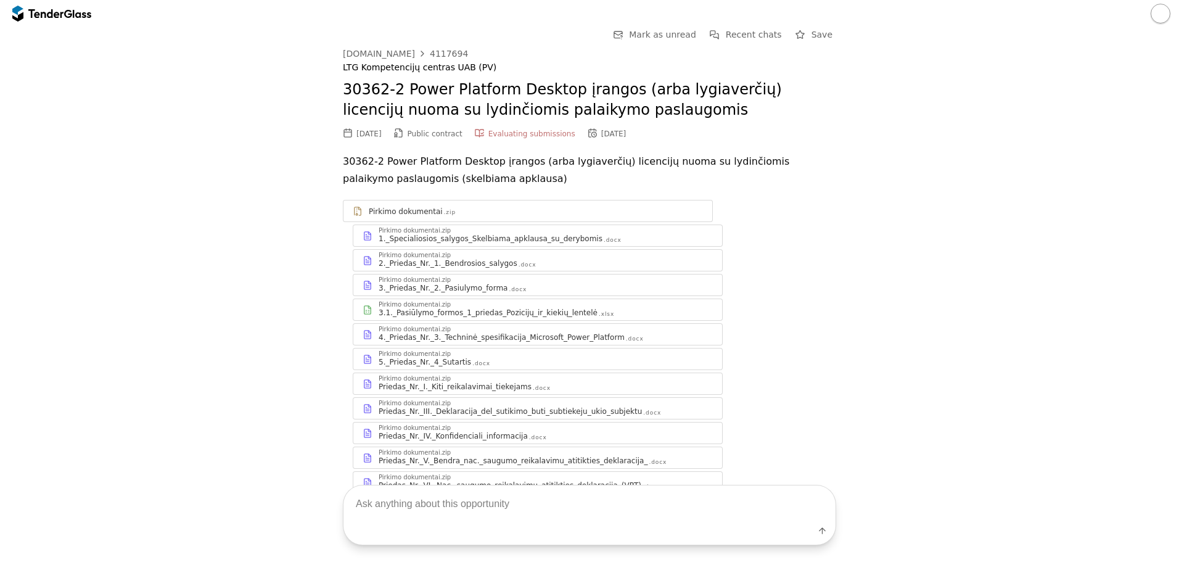
click at [479, 338] on div "4._Priedas_Nr._3._Techninė_spesifikacija_Microsoft_Power_Platform" at bounding box center [502, 337] width 246 height 10
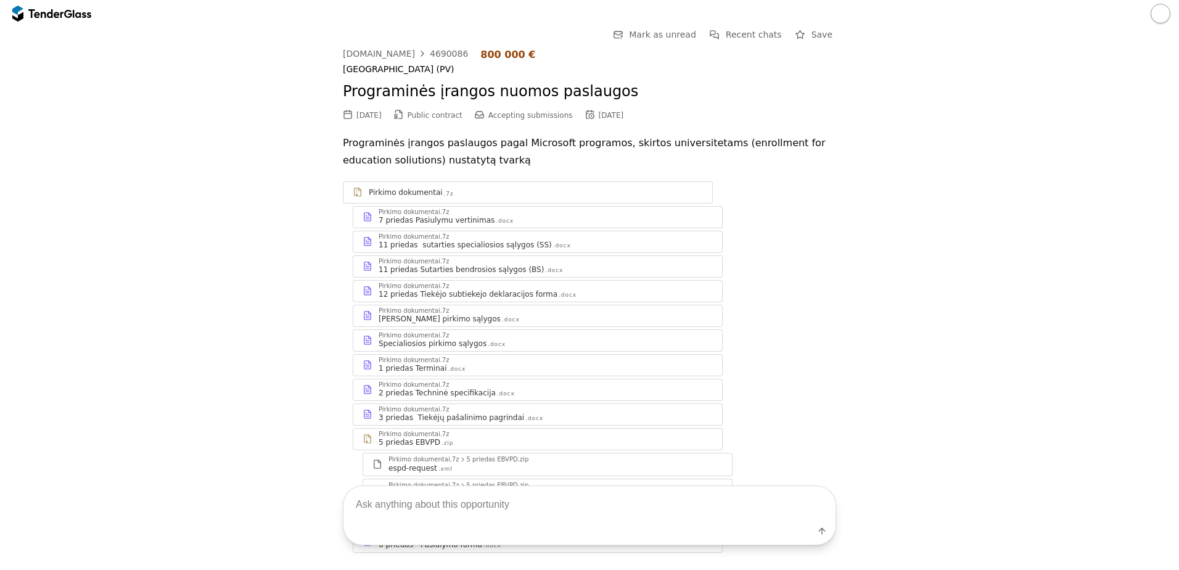
click at [468, 345] on div "Specialiosios pirkimo sąlygos" at bounding box center [433, 344] width 108 height 10
